Goal: Information Seeking & Learning: Learn about a topic

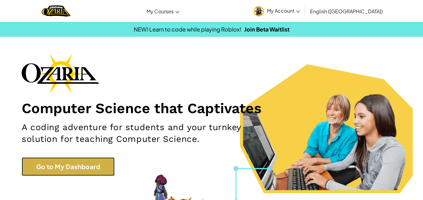
click at [95, 166] on link "Go to My Dashboard" at bounding box center [68, 167] width 93 height 19
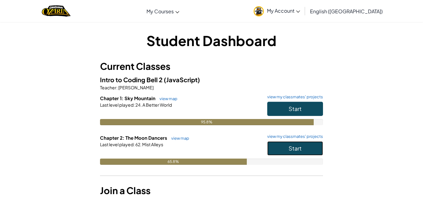
click at [292, 154] on button "Start" at bounding box center [295, 149] width 56 height 14
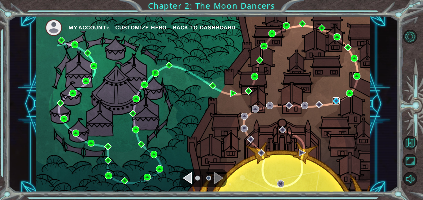
click at [334, 99] on img at bounding box center [336, 101] width 7 height 7
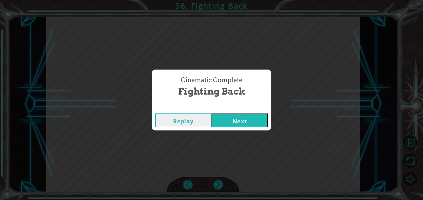
click at [241, 123] on button "Next" at bounding box center [240, 121] width 56 height 14
click at [238, 123] on button "Next" at bounding box center [240, 121] width 56 height 14
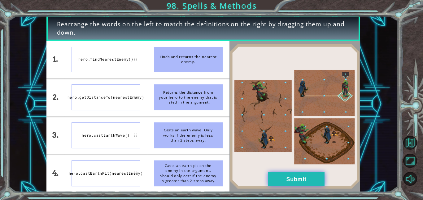
click at [289, 181] on button "Submit" at bounding box center [296, 180] width 56 height 14
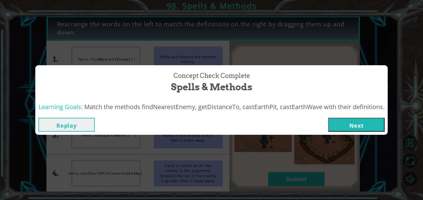
click at [370, 127] on button "Next" at bounding box center [356, 125] width 56 height 14
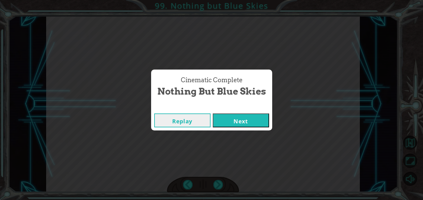
click at [248, 126] on button "Next" at bounding box center [241, 121] width 56 height 14
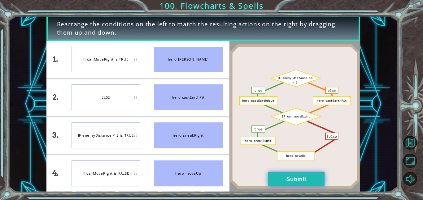
click at [304, 186] on button "Submit" at bounding box center [296, 180] width 56 height 14
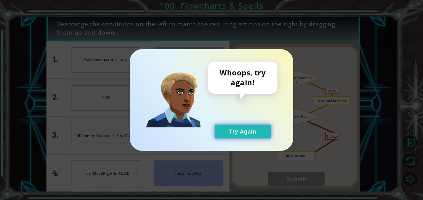
click at [244, 129] on button "Try Again" at bounding box center [243, 132] width 56 height 14
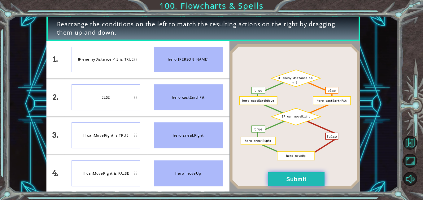
click at [301, 176] on button "Submit" at bounding box center [296, 180] width 56 height 14
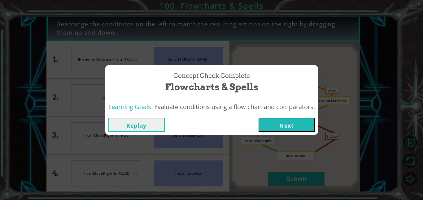
click at [296, 128] on button "Next" at bounding box center [287, 125] width 56 height 14
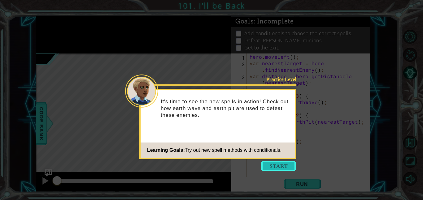
click at [286, 163] on button "Start" at bounding box center [278, 166] width 35 height 10
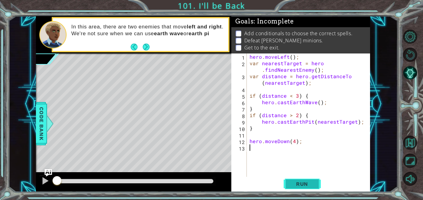
click at [302, 189] on button "Run" at bounding box center [302, 184] width 37 height 14
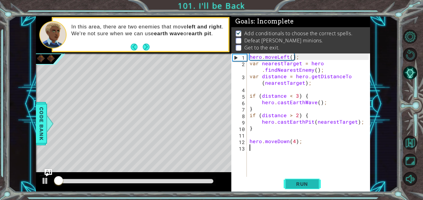
scroll to position [0, 0]
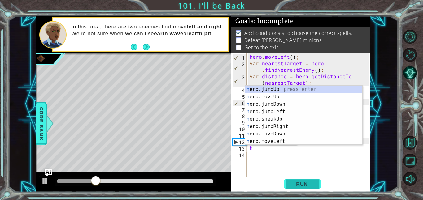
type textarea "he"
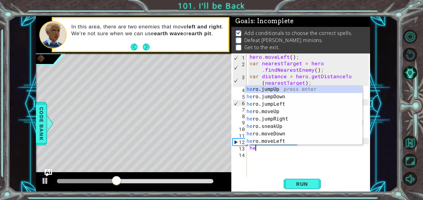
click at [290, 120] on div "he ro.jumpUp press enter he ro.jumpDown press enter he ro.jumpLeft press enter …" at bounding box center [303, 123] width 117 height 74
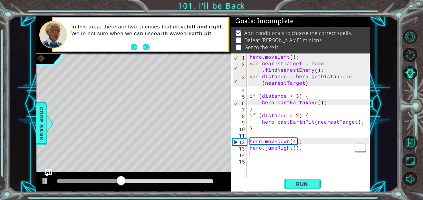
click at [275, 148] on div "hero . moveLeft ( ) ; var nearestTarget = hero . findNearestEnemy ( ) ; var dis…" at bounding box center [311, 122] width 124 height 137
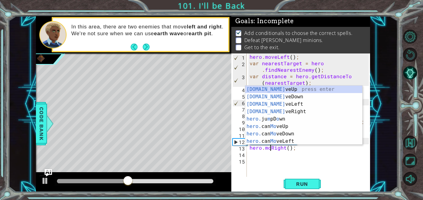
scroll to position [0, 1]
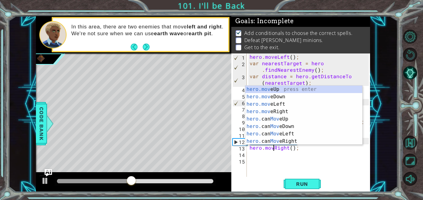
type textarea "hero.moveRight();"
click at [283, 156] on div "hero . moveLeft ( ) ; var nearestTarget = hero . findNearestEnemy ( ) ; var dis…" at bounding box center [311, 122] width 124 height 137
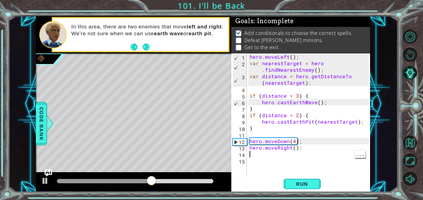
type textarea "h"
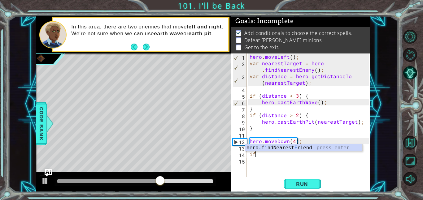
type textarea "i"
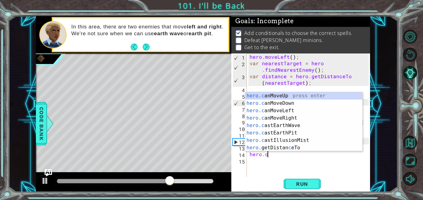
scroll to position [0, 1]
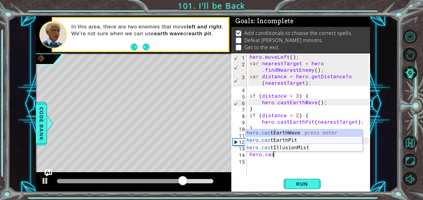
click at [298, 141] on div "hero.cas tEarthWave press enter hero.cas tEarthPit press enter hero.cas tIllusi…" at bounding box center [303, 148] width 117 height 37
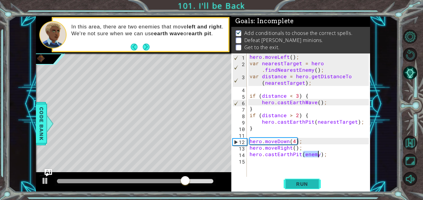
click at [316, 186] on button "Run" at bounding box center [302, 184] width 37 height 14
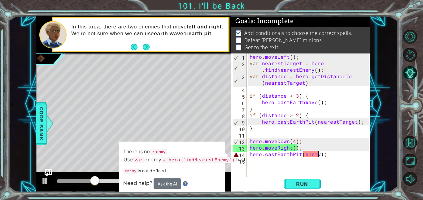
click at [400, 159] on div "1 ההההההההההההההההההההההההההההההההההההההההההההההההההההההההההההההההההההההההההההה…" at bounding box center [211, 100] width 423 height 200
click at [381, 158] on div "1 ההההההההההההההההההההההההההההההההההההההההההההההההההההההההההההההההההההההההההההה…" at bounding box center [203, 104] width 390 height 176
click at [318, 150] on div "hero . moveLeft ( ) ; var nearestTarget = hero . findNearestEnemy ( ) ; var dis…" at bounding box center [311, 122] width 124 height 137
click at [310, 153] on div "hero . moveLeft ( ) ; var nearestTarget = hero . findNearestEnemy ( ) ; var dis…" at bounding box center [311, 122] width 124 height 137
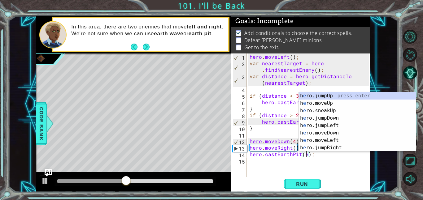
type textarea "hero.castEarthPit();"
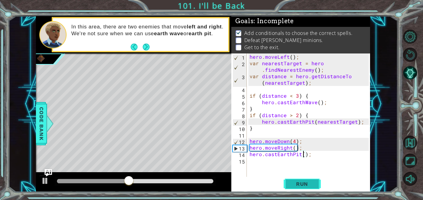
click at [312, 181] on span "Run" at bounding box center [302, 184] width 24 height 6
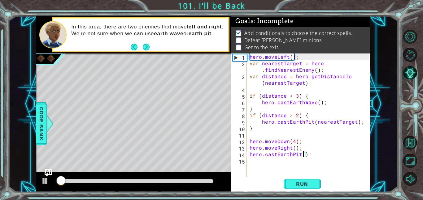
click at [301, 174] on div "hero . moveLeft ( ) ; var nearestTarget = hero . findNearestEnemy ( ) ; var dis…" at bounding box center [311, 122] width 124 height 137
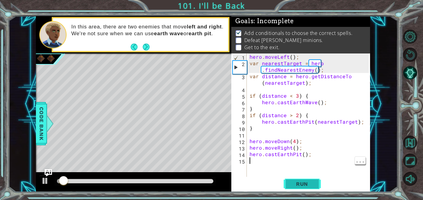
click at [302, 180] on button "Run" at bounding box center [302, 184] width 37 height 14
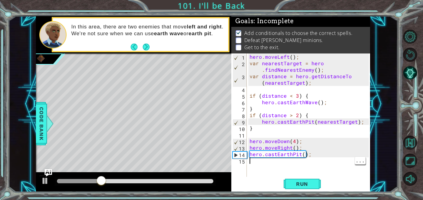
click at [303, 154] on div "hero . moveLeft ( ) ; var nearestTarget = hero . findNearestEnemy ( ) ; var dis…" at bounding box center [311, 122] width 124 height 137
click at [317, 156] on div "hero . moveLeft ( ) ; var nearestTarget = hero . findNearestEnemy ( ) ; var dis…" at bounding box center [311, 122] width 124 height 137
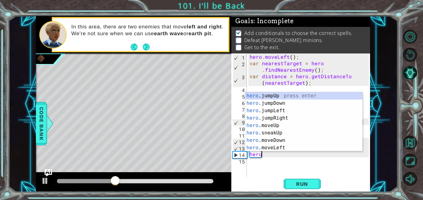
type textarea "h"
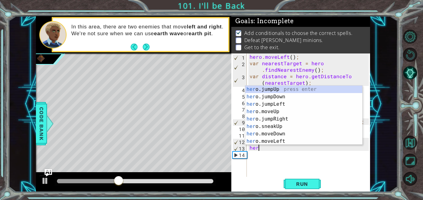
type textarea "h"
type textarea "hero.moveDown(4);"
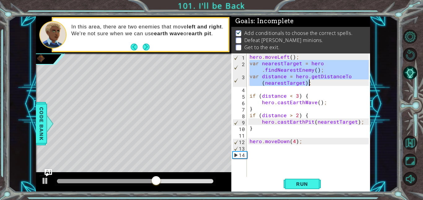
drag, startPoint x: 251, startPoint y: 65, endPoint x: 310, endPoint y: 83, distance: 61.4
click at [310, 83] on div "hero . moveLeft ( ) ; var nearestTarget = hero . findNearestEnemy ( ) ; var dis…" at bounding box center [311, 122] width 124 height 137
type textarea "var nearestTarget = hero.findNearestEnemy(); var distance = hero.getDistanceTo(…"
click at [284, 151] on div "hero . moveLeft ( ) ; var nearestTarget = hero . findNearestEnemy ( ) ; var dis…" at bounding box center [311, 122] width 124 height 137
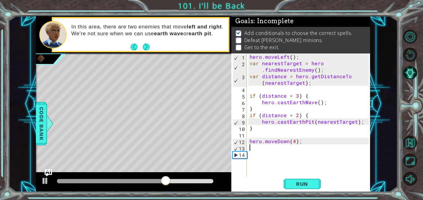
paste textarea "var distance = hero.getDistanceTo(nearestTarget);"
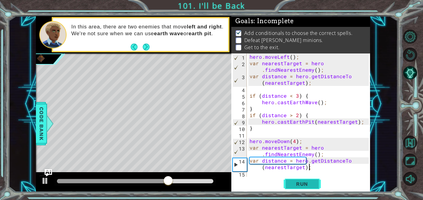
click at [315, 183] on button "Run" at bounding box center [302, 184] width 37 height 14
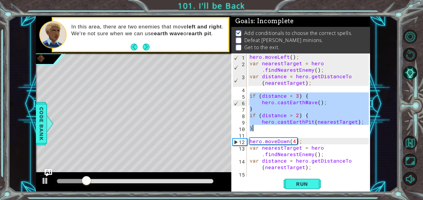
drag, startPoint x: 250, startPoint y: 96, endPoint x: 359, endPoint y: 126, distance: 113.4
click at [359, 126] on div "hero . moveLeft ( ) ; var nearestTarget = hero . findNearestEnemy ( ) ; var dis…" at bounding box center [311, 122] width 124 height 137
type textarea "hero.castEarthPit(nearestTarget); }"
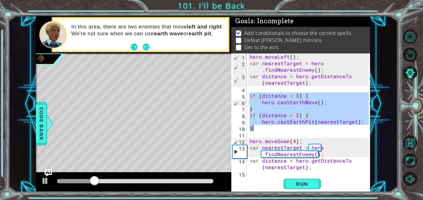
click at [333, 172] on div "hero . moveLeft ( ) ; var nearestTarget = hero . findNearestEnemy ( ) ; var dis…" at bounding box center [311, 122] width 124 height 137
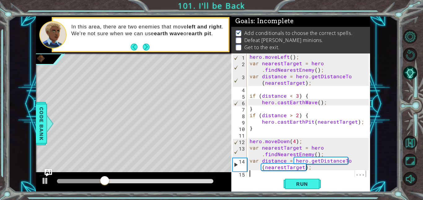
paste textarea "}"
type textarea "}"
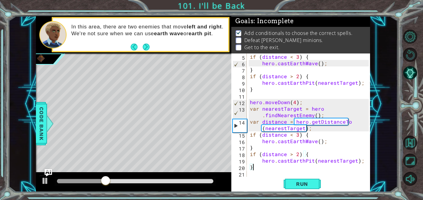
scroll to position [39, 0]
click at [311, 185] on span "Run" at bounding box center [302, 184] width 24 height 6
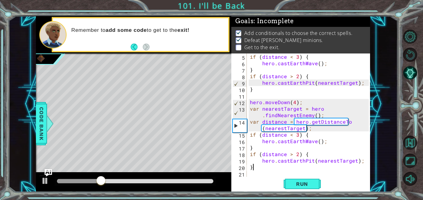
click at [261, 174] on div "if ( distance < 3 ) { hero . castEarthWave ( ) ; } if ( distance > 2 ) { hero .…" at bounding box center [310, 122] width 123 height 137
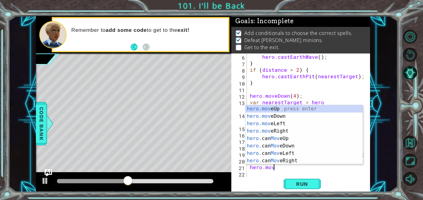
scroll to position [0, 1]
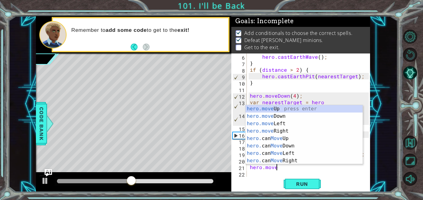
click at [286, 130] on div "hero.move Up press enter hero.move Down press enter hero.move Left press enter …" at bounding box center [304, 142] width 117 height 74
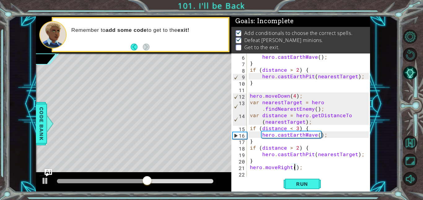
type textarea "hero.moveRight(4);"
click at [268, 175] on div "hero . castEarthWave ( ) ; } if ( distance > 2 ) { hero . castEarthPit ( neares…" at bounding box center [310, 122] width 123 height 137
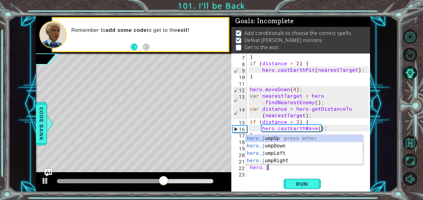
scroll to position [0, 1]
type textarea "hero.jum"
click at [281, 156] on div "hero.jum pUp press enter hero.jum pDown press enter hero.jum pLeft press enter …" at bounding box center [304, 157] width 117 height 45
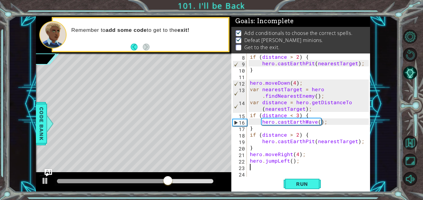
scroll to position [59, 0]
click at [289, 154] on div "if ( distance > 2 ) { hero . castEarthPit ( nearestTarget ) ; } hero . moveDown…" at bounding box center [310, 122] width 123 height 137
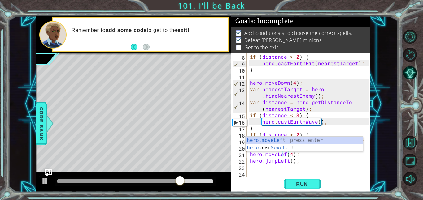
scroll to position [0, 2]
type textarea "hero.moveLeft(4);"
click at [278, 171] on div "if ( distance > 2 ) { hero . castEarthPit ( nearestTarget ) ; } hero . moveDown…" at bounding box center [310, 122] width 123 height 137
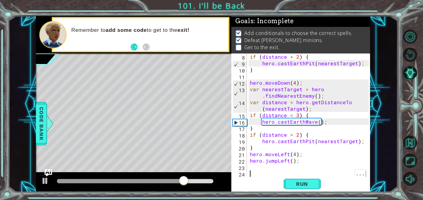
scroll to position [0, 0]
click at [274, 168] on div "if ( distance > 2 ) { hero . castEarthPit ( nearestTarget ) ; } hero . moveDown…" at bounding box center [310, 122] width 123 height 137
click at [294, 182] on span "Run" at bounding box center [302, 184] width 24 height 6
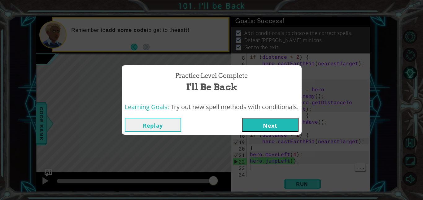
click at [272, 126] on button "Next" at bounding box center [270, 125] width 56 height 14
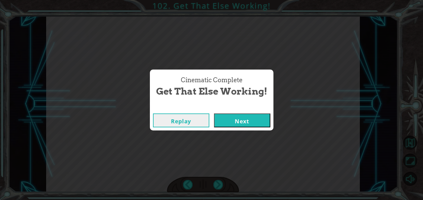
click at [249, 116] on button "Next" at bounding box center [242, 121] width 56 height 14
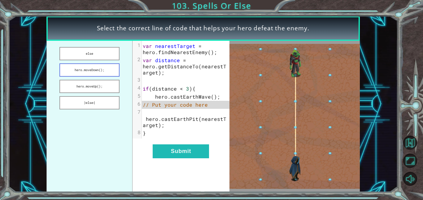
click at [106, 69] on button "hero.moveDown();" at bounding box center [89, 70] width 60 height 13
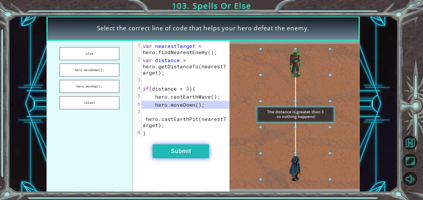
click at [179, 152] on button "Submit" at bounding box center [181, 152] width 56 height 14
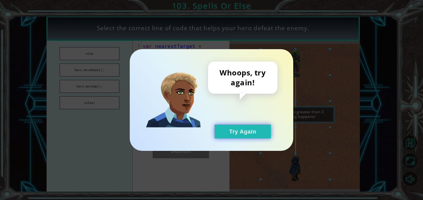
click at [242, 133] on button "Try Again" at bounding box center [243, 132] width 56 height 14
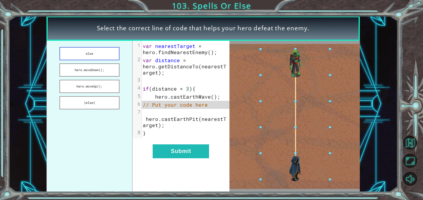
click at [105, 54] on button "else" at bounding box center [89, 53] width 60 height 13
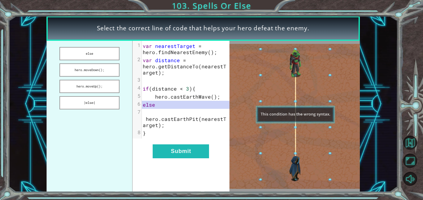
click at [167, 164] on div "xxxxxxxxxx 8 1 var nearestTarget = hero . findNearestEnemy (); 2 var distance =…" at bounding box center [181, 117] width 97 height 152
click at [189, 149] on button "Submit" at bounding box center [181, 152] width 56 height 14
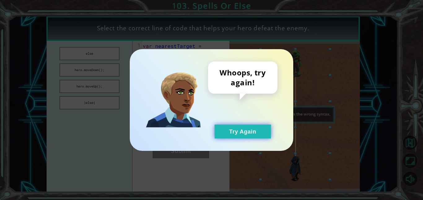
click at [248, 132] on button "Try Again" at bounding box center [243, 132] width 56 height 14
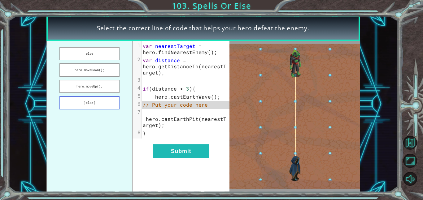
click at [111, 103] on button "}else{" at bounding box center [89, 102] width 60 height 13
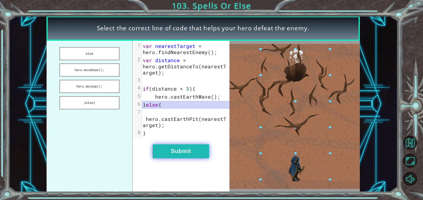
click at [177, 156] on button "Submit" at bounding box center [181, 152] width 56 height 14
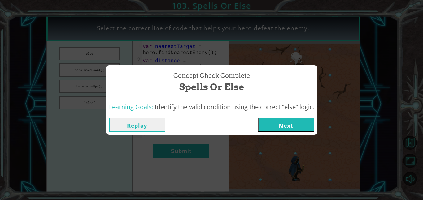
click at [276, 127] on button "Next" at bounding box center [286, 125] width 56 height 14
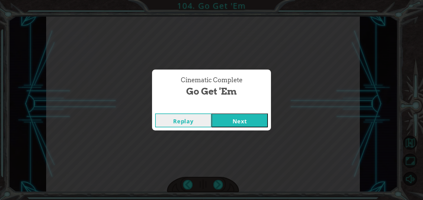
click at [247, 126] on button "Next" at bounding box center [240, 121] width 56 height 14
